Goal: Transaction & Acquisition: Download file/media

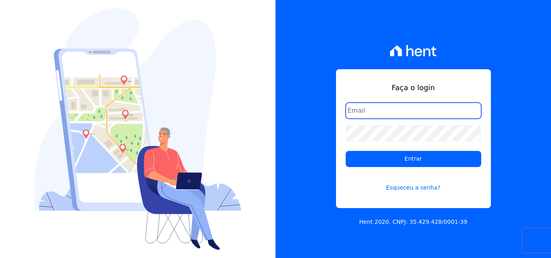
type input "[PERSON_NAME][EMAIL_ADDRESS][DOMAIN_NAME]"
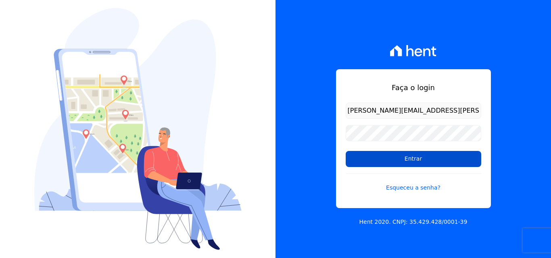
click at [367, 165] on input "Entrar" at bounding box center [413, 159] width 135 height 16
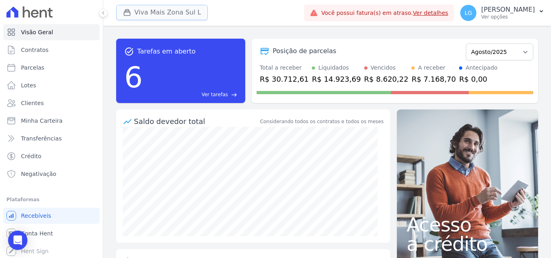
click at [167, 5] on button "Viva Mais Zona Sul L" at bounding box center [162, 12] width 92 height 15
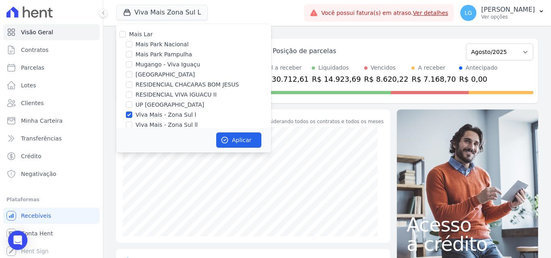
click at [144, 36] on label "Mais Lar" at bounding box center [140, 34] width 23 height 6
click at [126, 36] on input "Mais Lar" at bounding box center [122, 34] width 6 height 6
checkbox input "true"
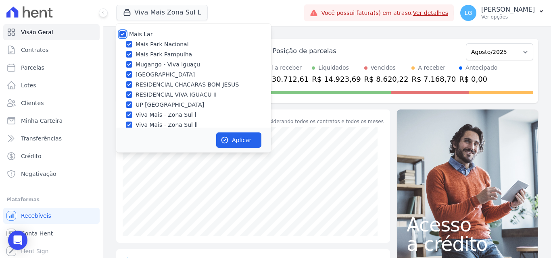
checkbox input "true"
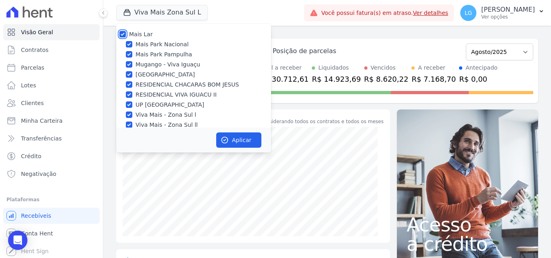
checkbox input "true"
click at [231, 142] on button "Aplicar" at bounding box center [238, 140] width 45 height 15
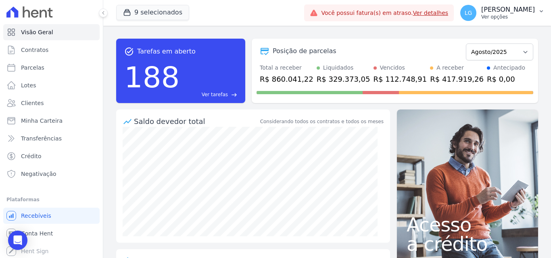
click at [481, 11] on p "[PERSON_NAME]" at bounding box center [508, 10] width 54 height 8
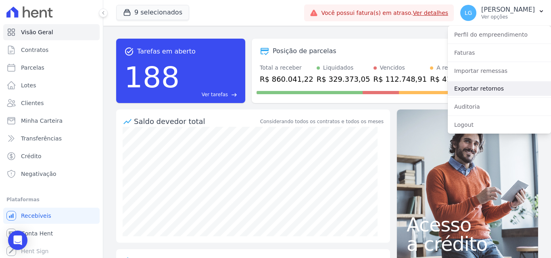
click at [465, 86] on link "Exportar retornos" at bounding box center [499, 88] width 103 height 15
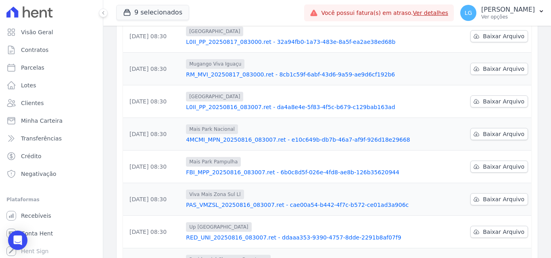
scroll to position [251, 0]
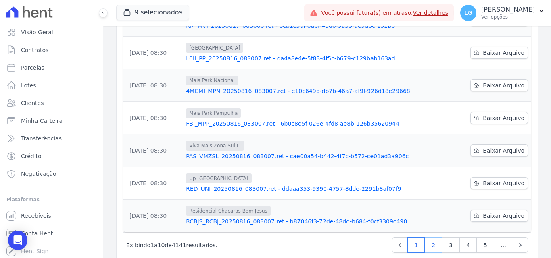
click at [434, 238] on link "2" at bounding box center [433, 245] width 17 height 15
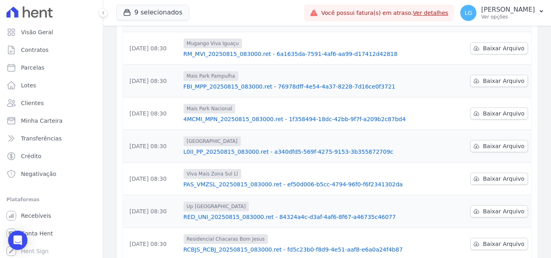
scroll to position [189, 0]
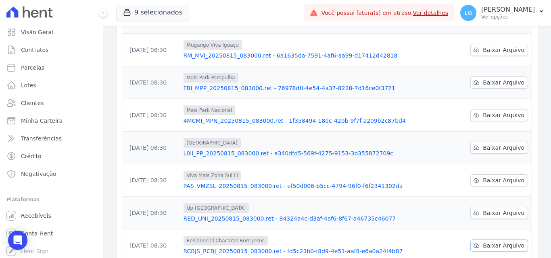
click at [501, 242] on span "Baixar Arquivo" at bounding box center [504, 246] width 42 height 8
click at [488, 209] on span "Baixar Arquivo" at bounding box center [504, 213] width 42 height 8
click at [494, 177] on span "Baixar Arquivo" at bounding box center [504, 181] width 42 height 8
click at [498, 144] on span "Baixar Arquivo" at bounding box center [504, 148] width 42 height 8
click at [498, 111] on span "Baixar Arquivo" at bounding box center [504, 115] width 42 height 8
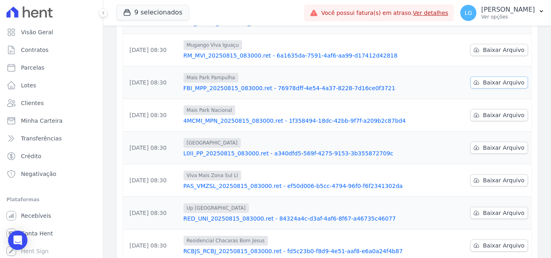
click at [499, 79] on span "Baixar Arquivo" at bounding box center [504, 83] width 42 height 8
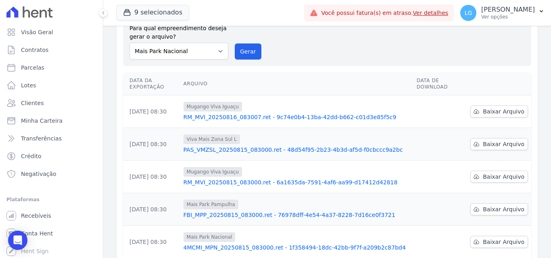
scroll to position [61, 0]
click at [493, 174] on span "Baixar Arquivo" at bounding box center [504, 178] width 42 height 8
click at [493, 141] on span "Baixar Arquivo" at bounding box center [504, 145] width 42 height 8
click at [485, 10] on p "[PERSON_NAME]" at bounding box center [508, 10] width 54 height 8
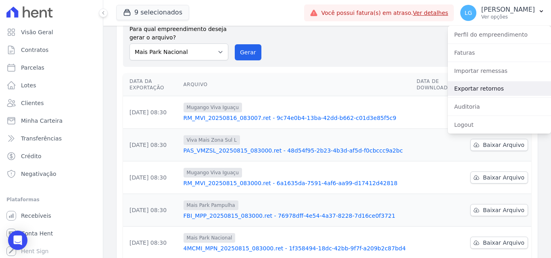
click at [482, 92] on link "Exportar retornos" at bounding box center [499, 88] width 103 height 15
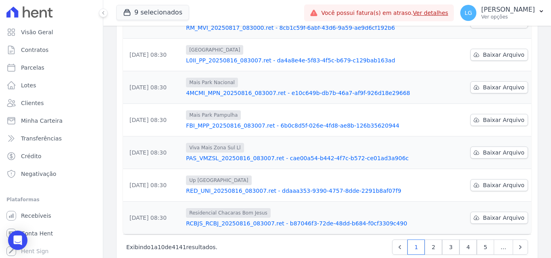
scroll to position [251, 0]
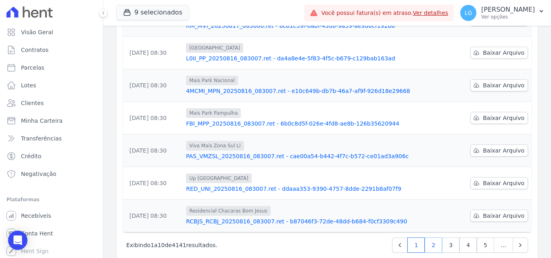
click at [426, 238] on link "2" at bounding box center [433, 245] width 17 height 15
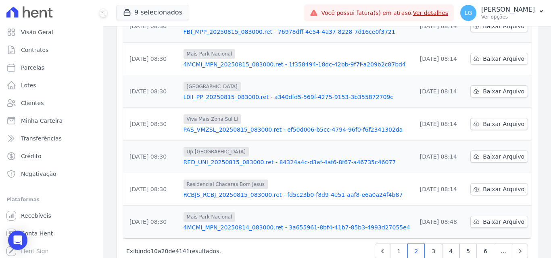
scroll to position [251, 0]
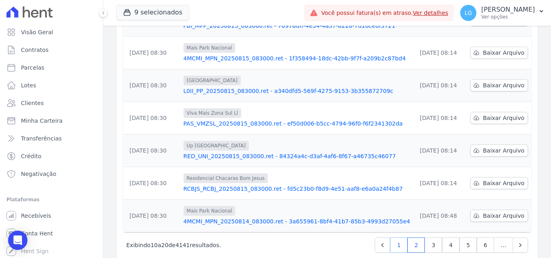
click at [400, 238] on link "1" at bounding box center [398, 245] width 17 height 15
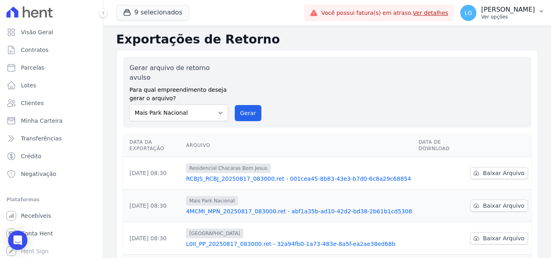
click at [518, 12] on p "[PERSON_NAME]" at bounding box center [508, 10] width 54 height 8
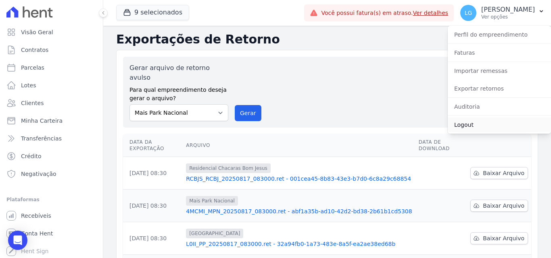
click at [471, 123] on link "Logout" at bounding box center [499, 125] width 103 height 15
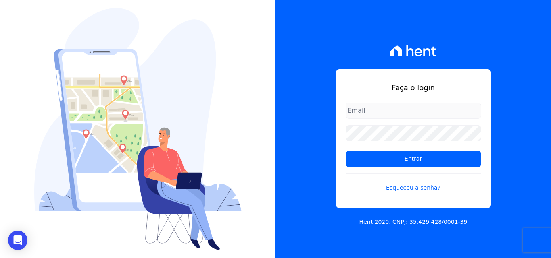
type input "[PERSON_NAME][EMAIL_ADDRESS][DOMAIN_NAME]"
